Goal: Check status: Check status

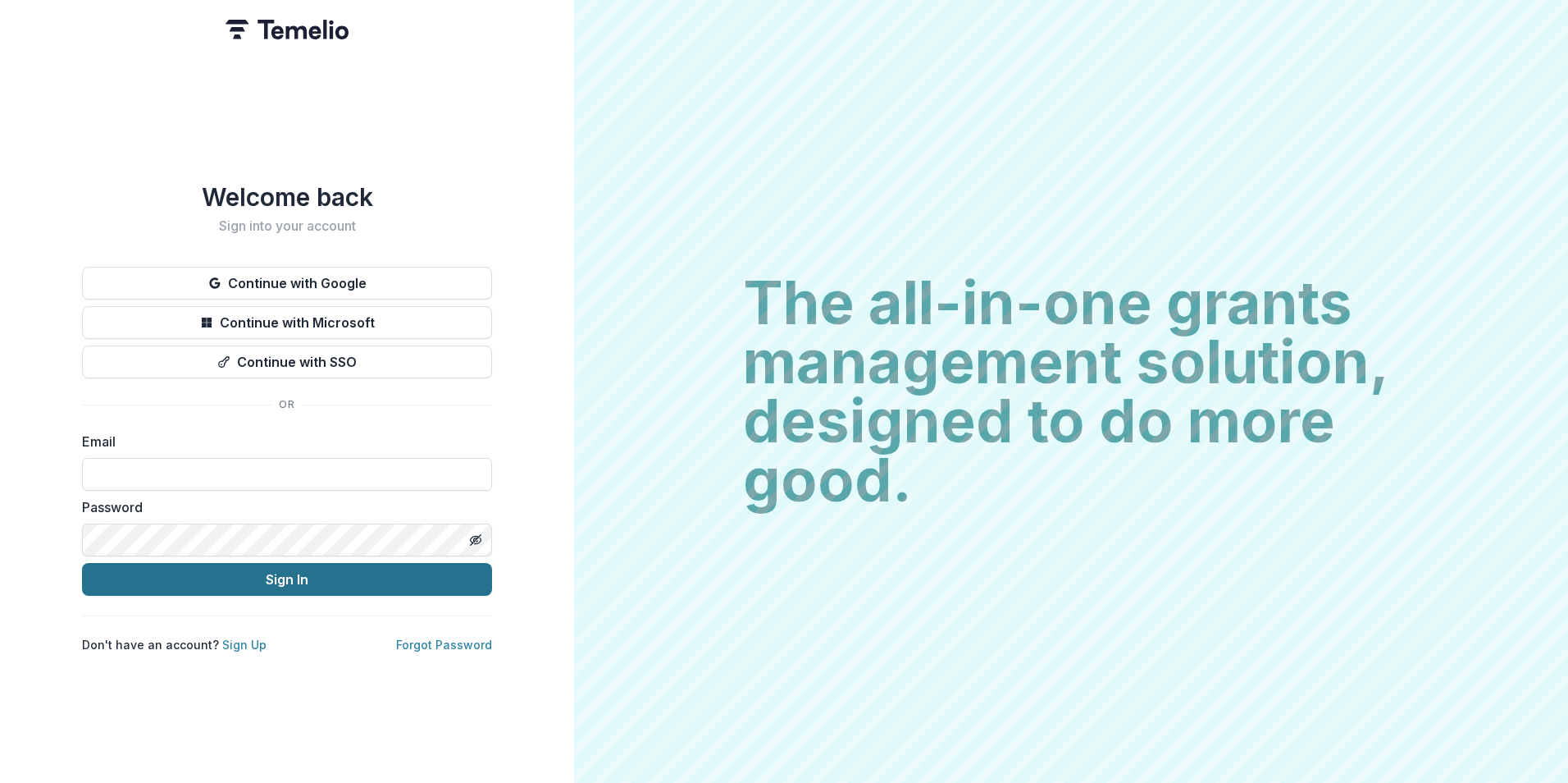
type input "**********"
click at [299, 574] on button "Sign In" at bounding box center [287, 579] width 410 height 33
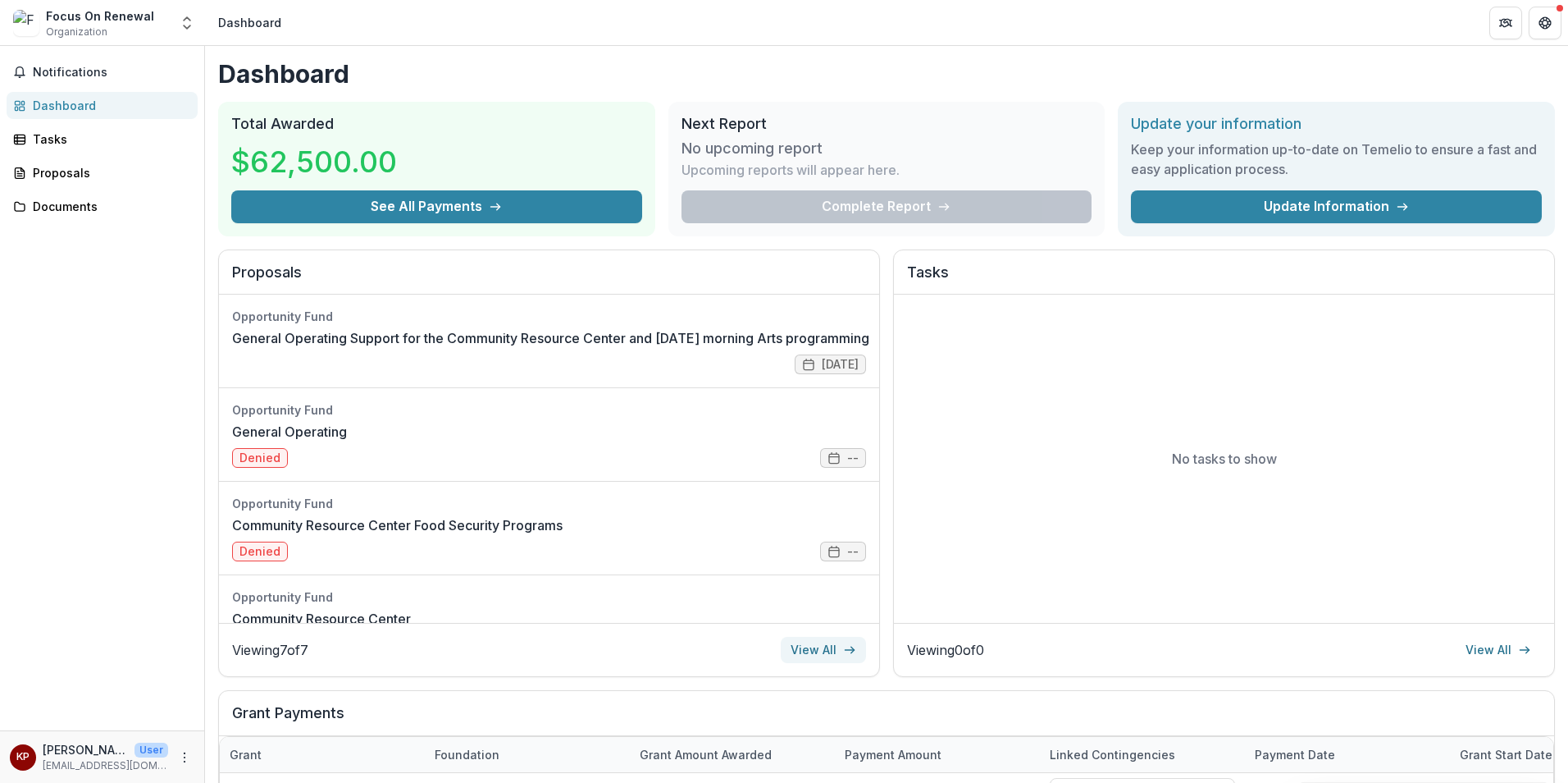
click at [827, 654] on link "View All" at bounding box center [823, 649] width 85 height 27
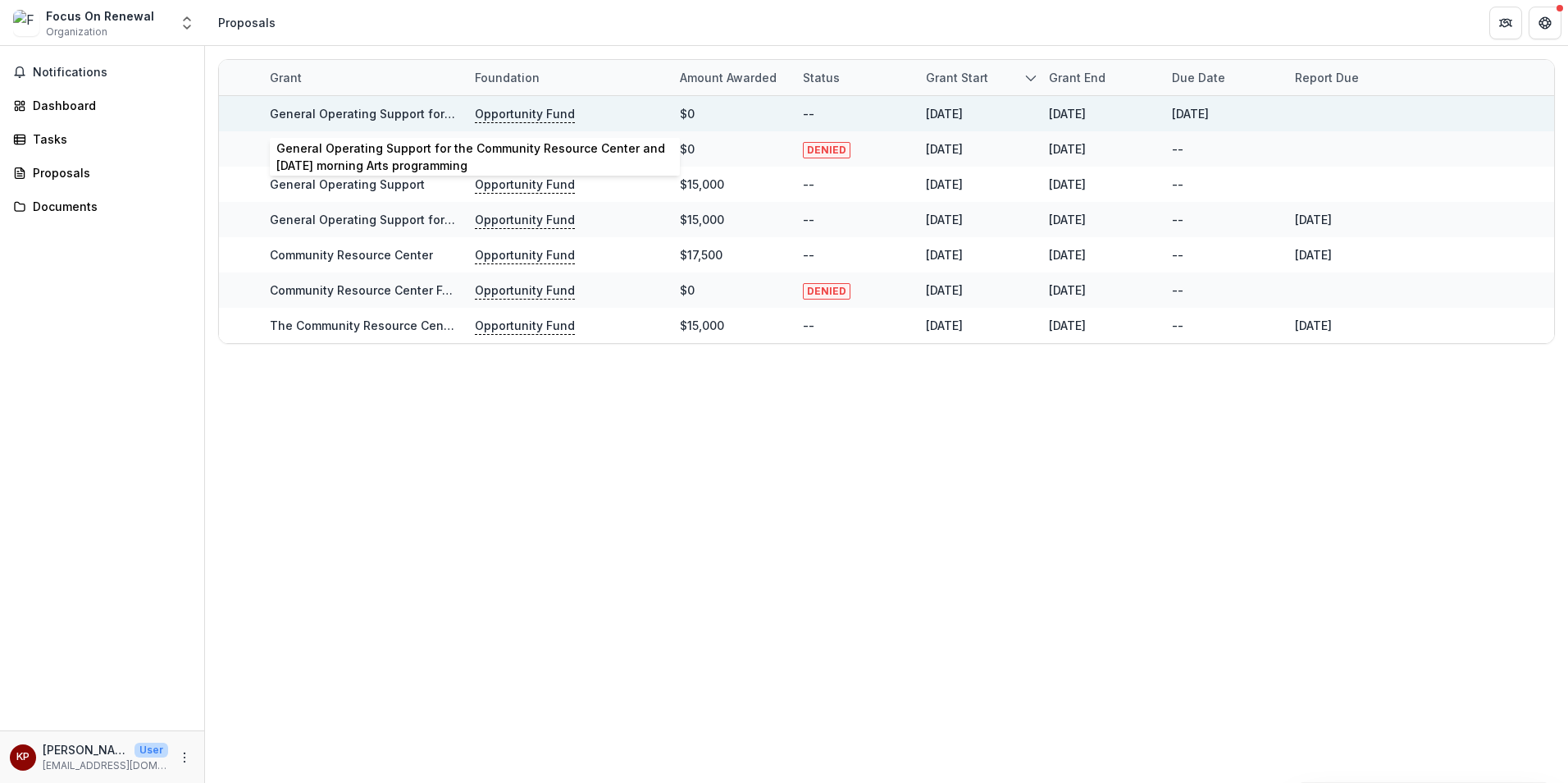
click at [342, 109] on link "General Operating Support for the Community Resource Center and Saturday mornin…" at bounding box center [561, 113] width 583 height 14
